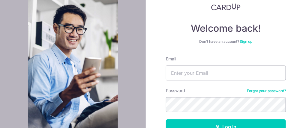
scroll to position [79, 0]
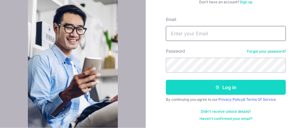
type input "[EMAIL_ADDRESS][DOMAIN_NAME]"
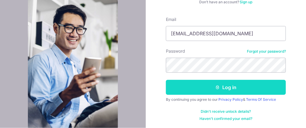
click at [227, 85] on button "Log in" at bounding box center [226, 87] width 120 height 15
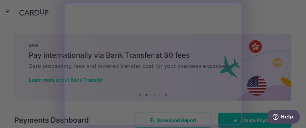
click at [273, 16] on div at bounding box center [154, 65] width 309 height 130
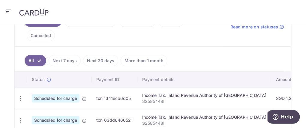
scroll to position [160, 0]
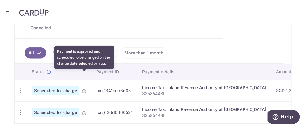
click at [86, 89] on icon at bounding box center [84, 91] width 5 height 5
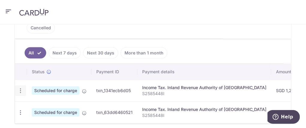
click at [21, 88] on icon "button" at bounding box center [20, 91] width 6 height 6
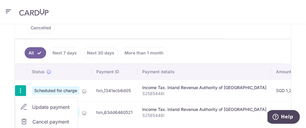
click at [36, 104] on span "Update payment" at bounding box center [52, 107] width 41 height 7
radio input "true"
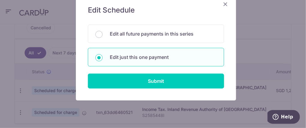
scroll to position [65, 0]
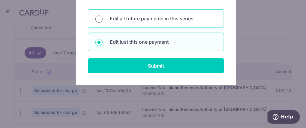
click at [95, 17] on input "Edit all future payments in this series" at bounding box center [98, 19] width 7 height 7
radio input "true"
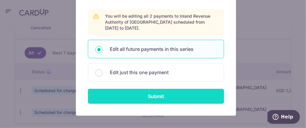
click at [152, 95] on input "Submit" at bounding box center [156, 96] width 136 height 15
radio input "true"
type input "1,291.57"
type input "S2585448I"
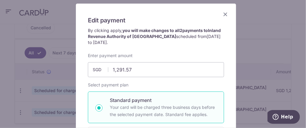
scroll to position [47, 0]
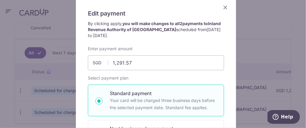
click at [223, 7] on icon "Close" at bounding box center [225, 7] width 7 height 7
